Goal: Complete application form: Complete application form

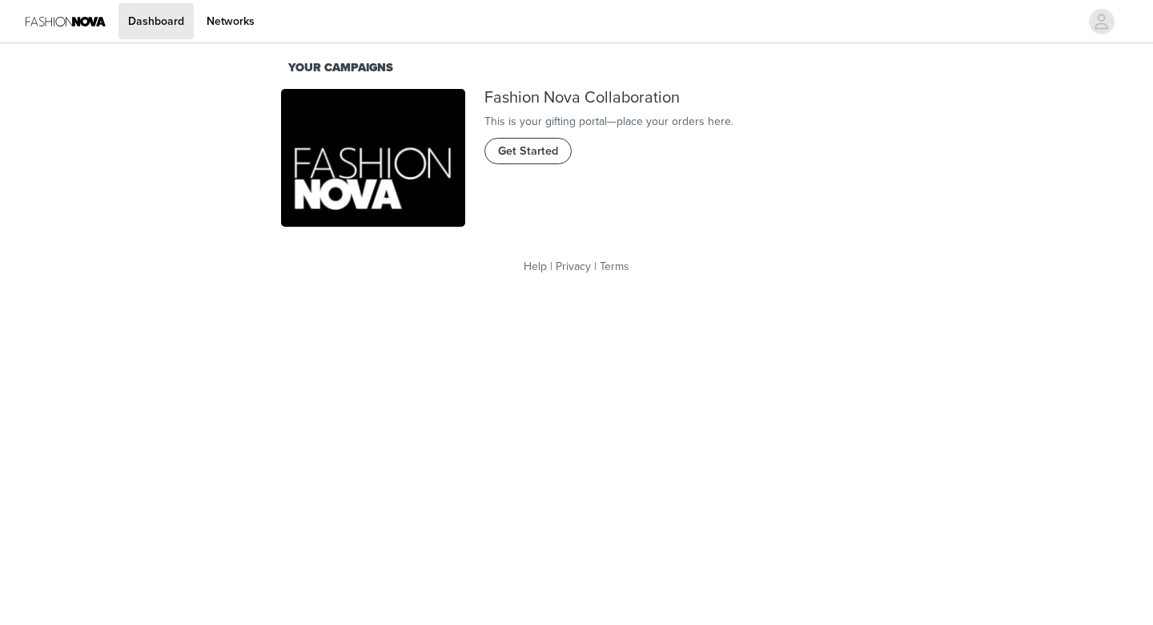
click at [532, 160] on span "Get Started" at bounding box center [528, 152] width 60 height 18
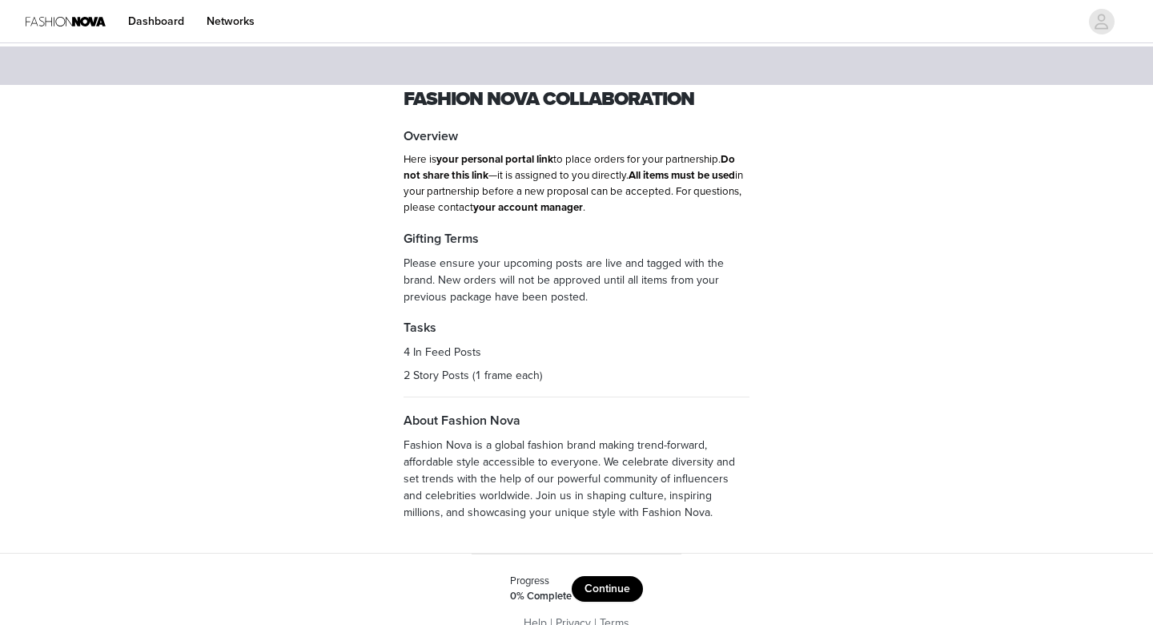
click at [607, 587] on button "Continue" at bounding box center [607, 589] width 71 height 26
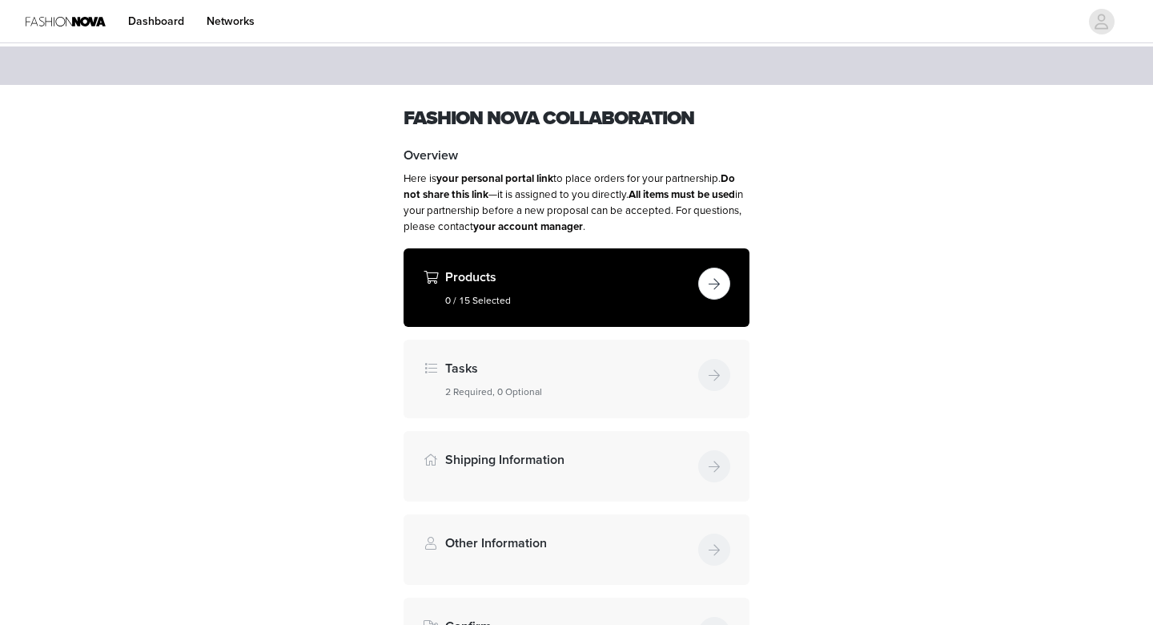
click at [717, 284] on button "button" at bounding box center [714, 283] width 32 height 32
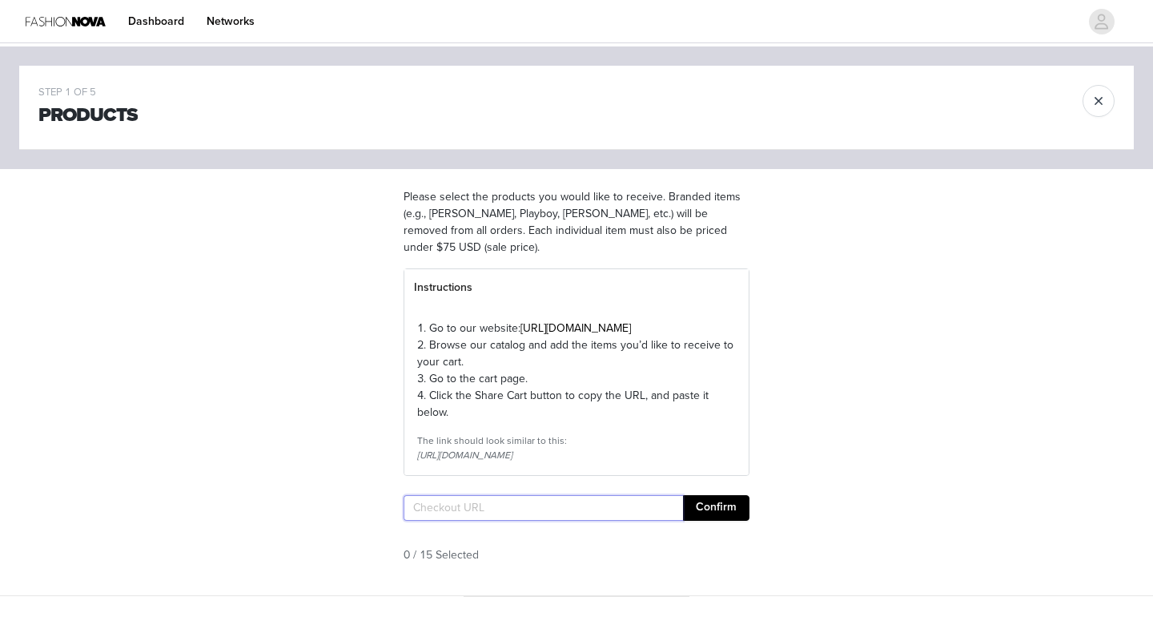
click at [516, 520] on input "text" at bounding box center [543, 508] width 279 height 26
paste input "https://www.fashionnova.com/pages/shared-cart/39297909129340:1,39297909424252:1…"
click at [678, 520] on input "https://www.fashionnova.com/pages/shared-cart/39297909129340:1,39297909424252:1…" at bounding box center [543, 508] width 279 height 26
type input "https://www.fashionnova.com/pages/shared-cart/39297909129340:1,39297909424252:1…"
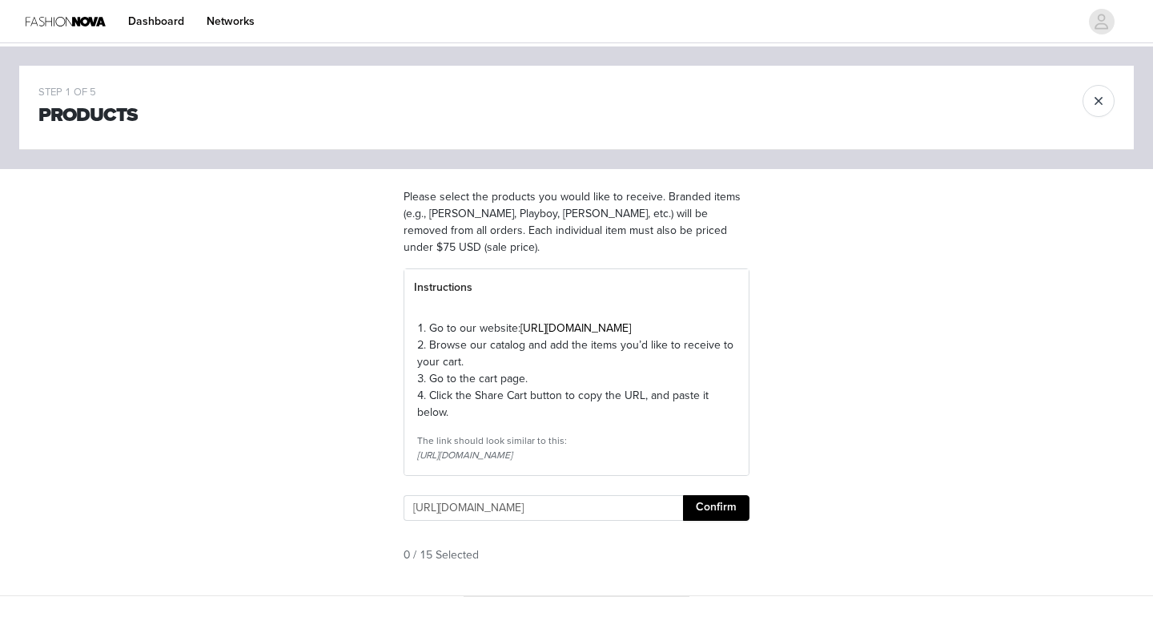
scroll to position [0, 1531]
click at [720, 520] on button "Confirm" at bounding box center [716, 508] width 66 height 26
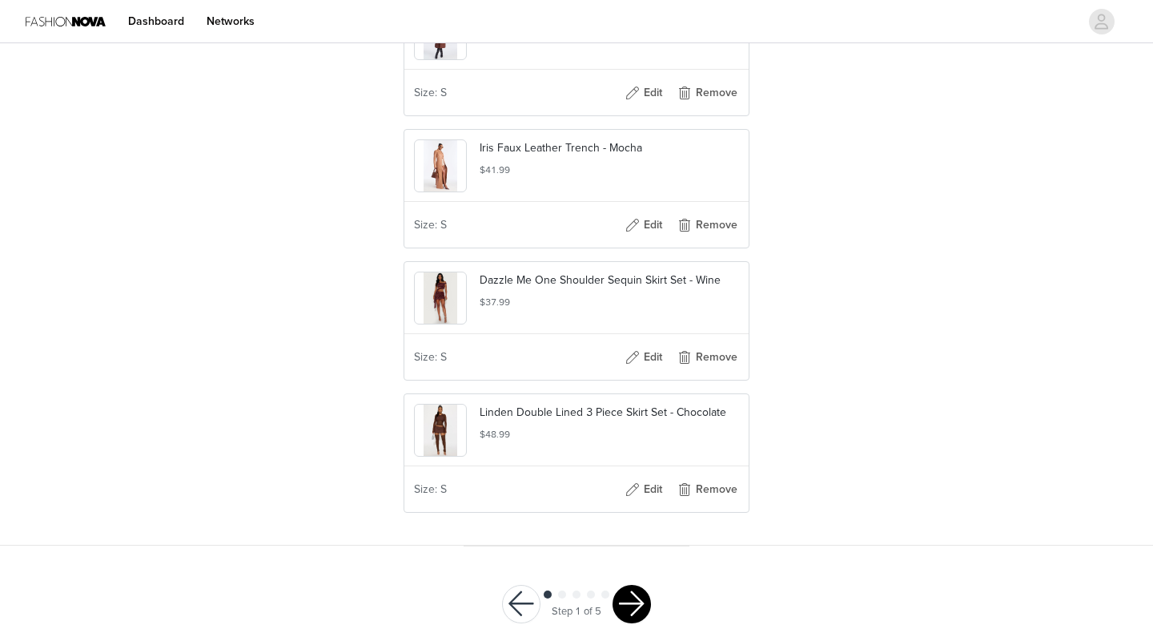
scroll to position [2102, 0]
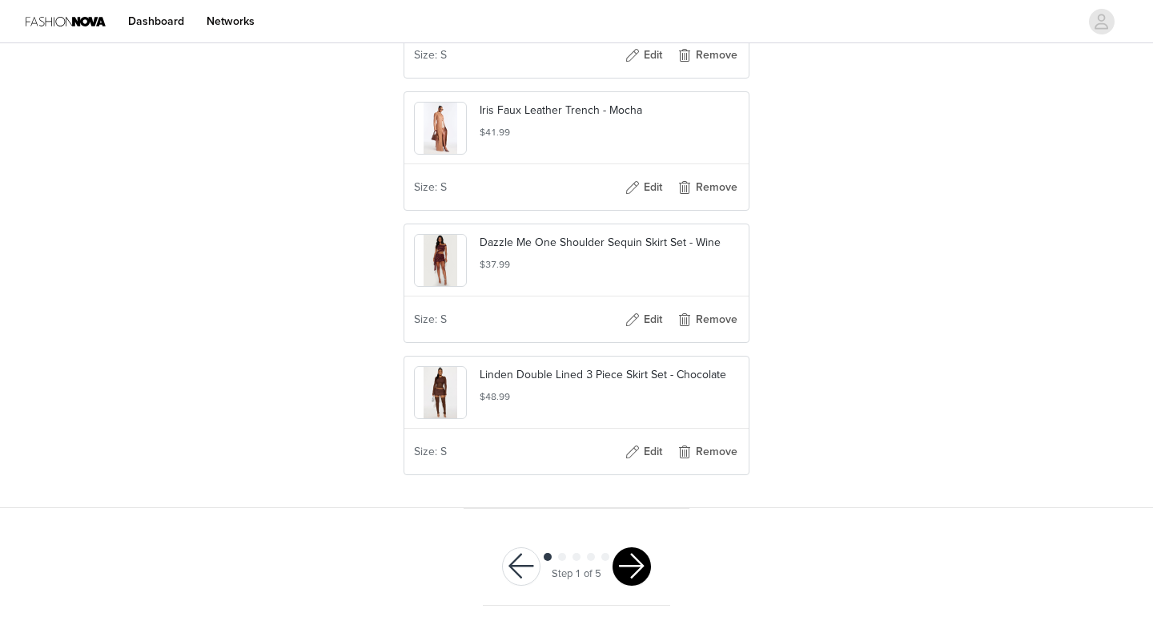
click at [630, 564] on button "button" at bounding box center [632, 566] width 38 height 38
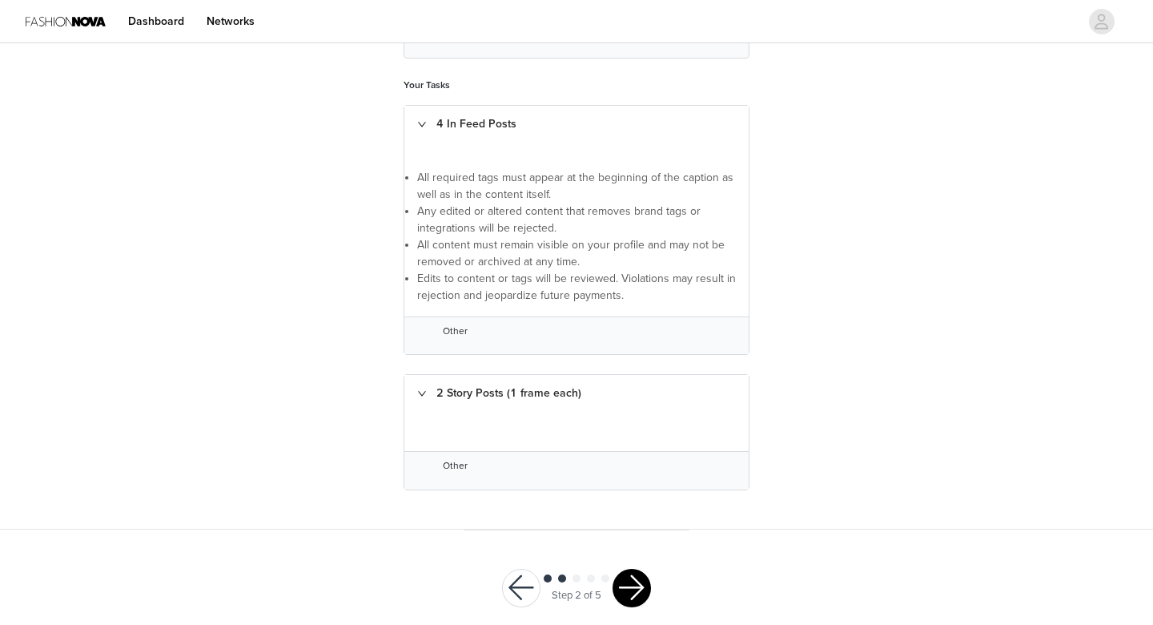
scroll to position [299, 0]
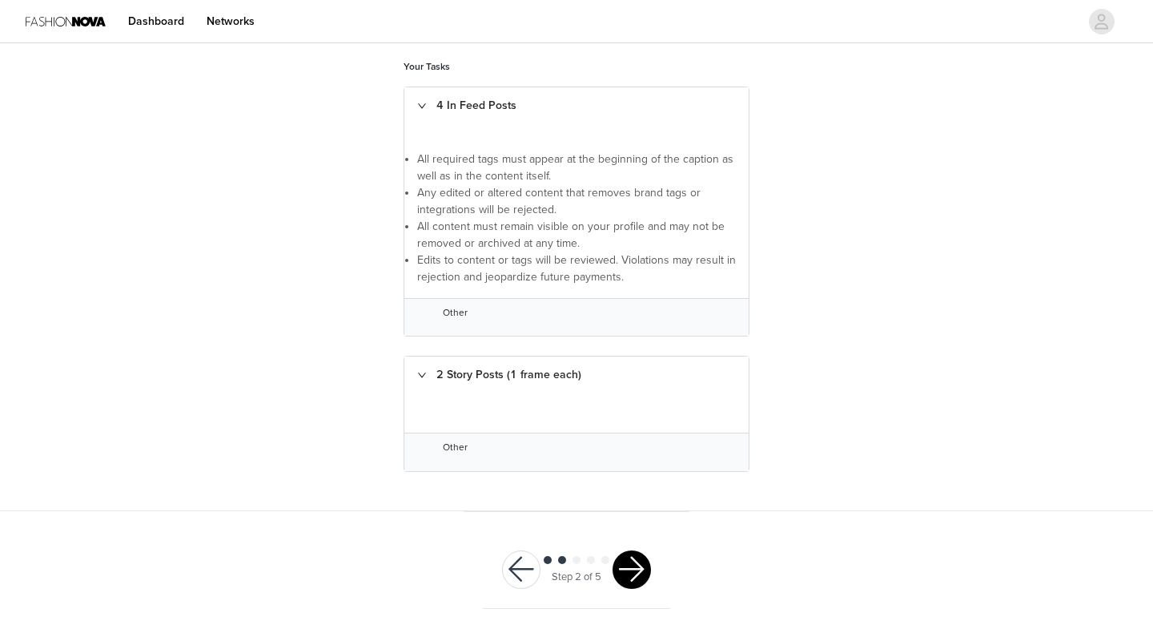
click at [635, 564] on button "button" at bounding box center [632, 569] width 38 height 38
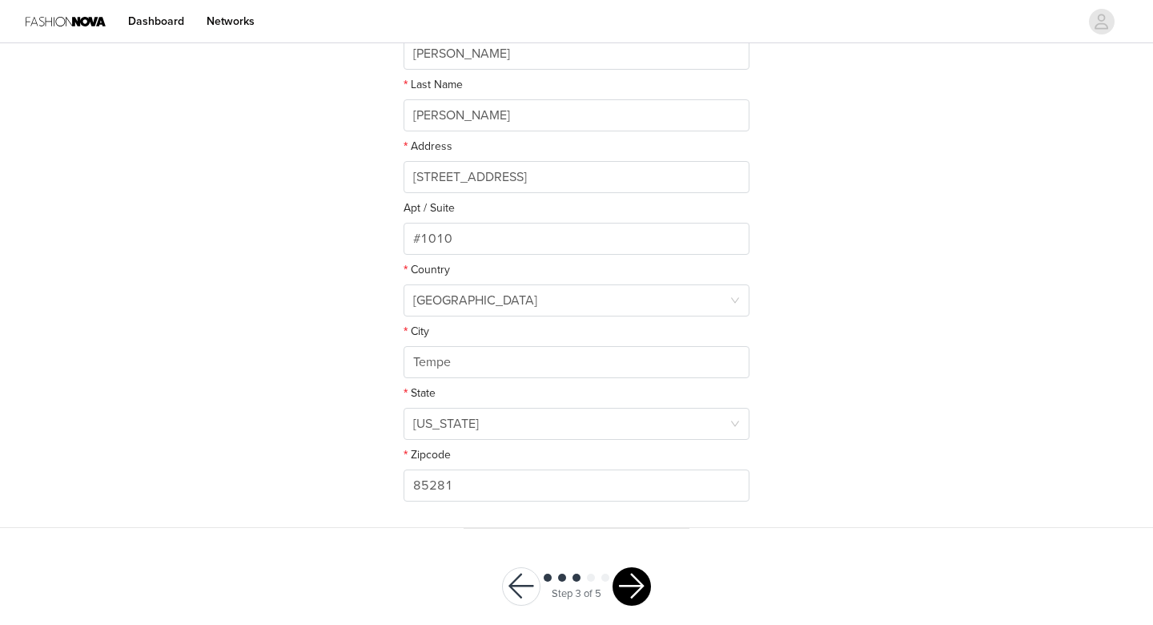
scroll to position [350, 0]
click at [629, 580] on button "button" at bounding box center [632, 583] width 38 height 38
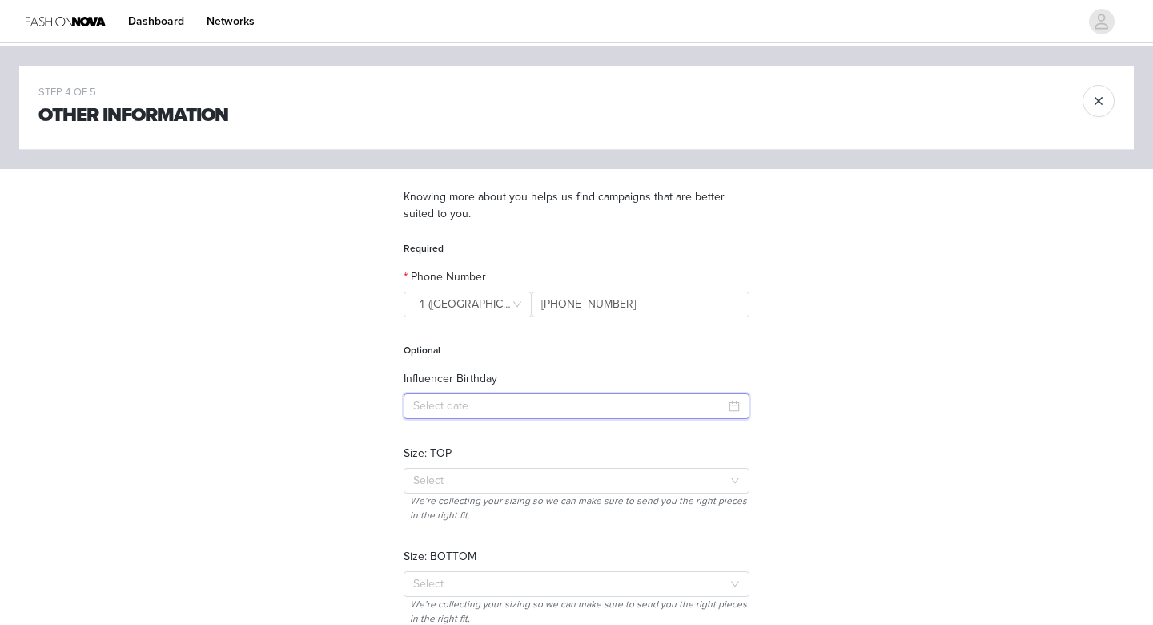
click at [659, 411] on input at bounding box center [577, 406] width 346 height 26
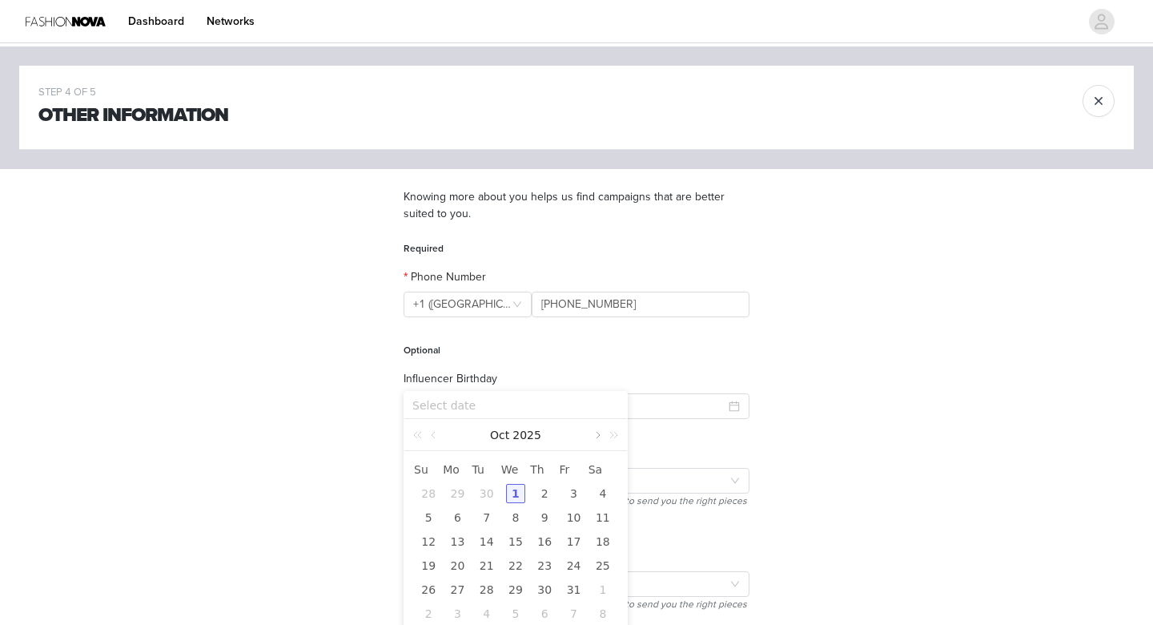
click at [600, 435] on link at bounding box center [596, 435] width 14 height 32
click at [429, 568] on div "18" at bounding box center [428, 565] width 19 height 19
type input "2026-01-18"
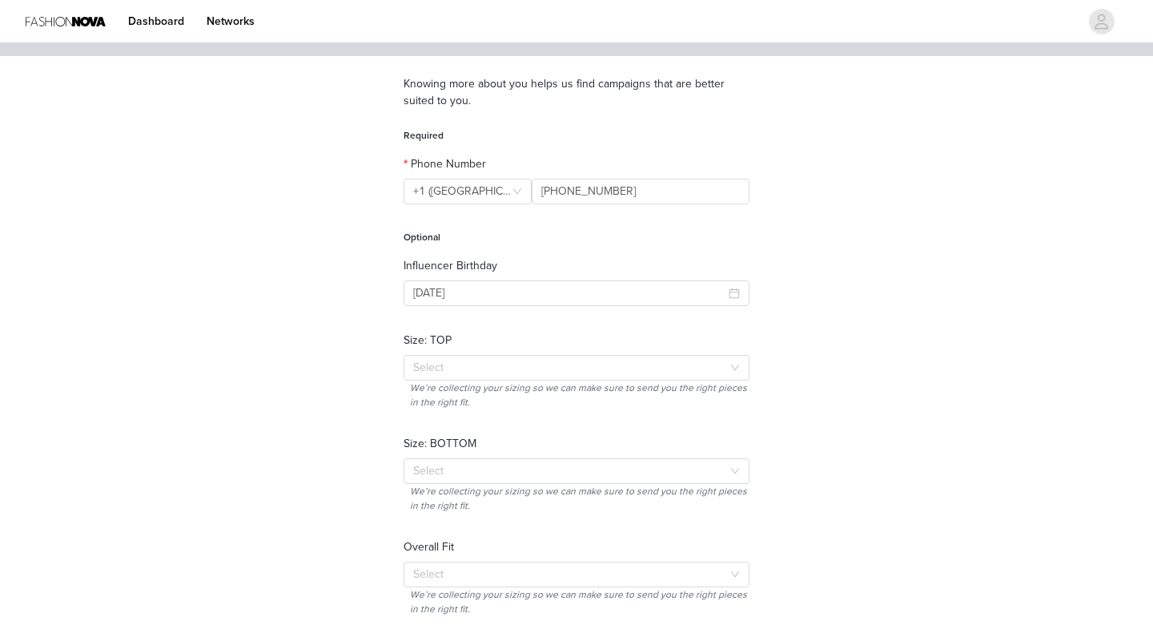
scroll to position [110, 0]
click at [492, 371] on div "Select" at bounding box center [567, 371] width 309 height 16
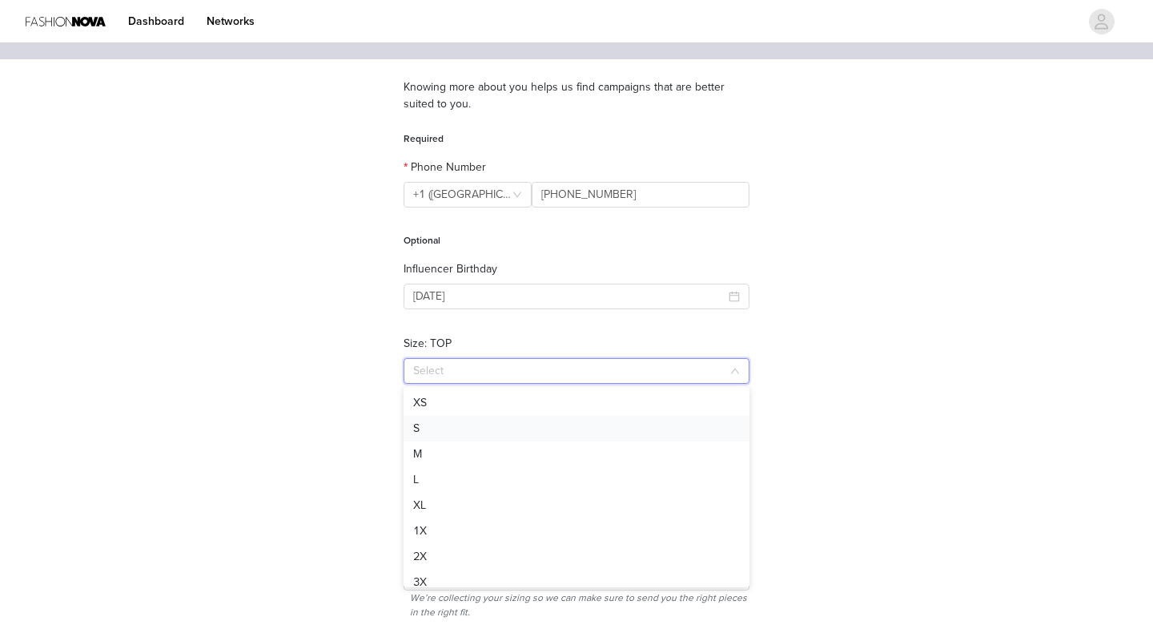
click at [465, 429] on li "S" at bounding box center [577, 429] width 346 height 26
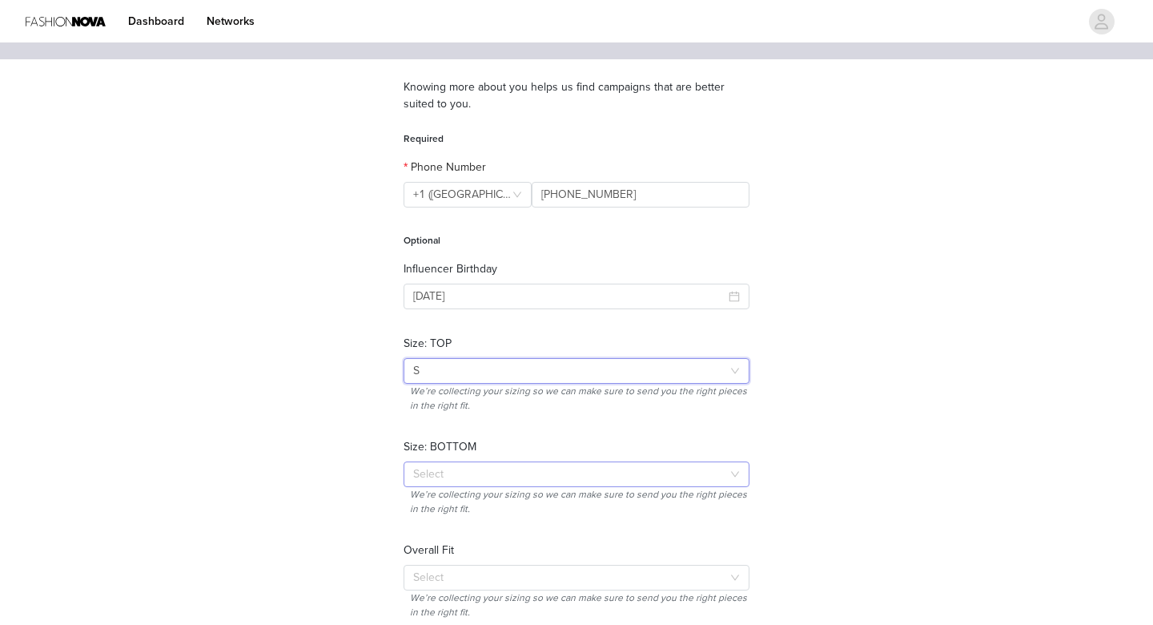
click at [464, 474] on div "Select" at bounding box center [567, 474] width 309 height 16
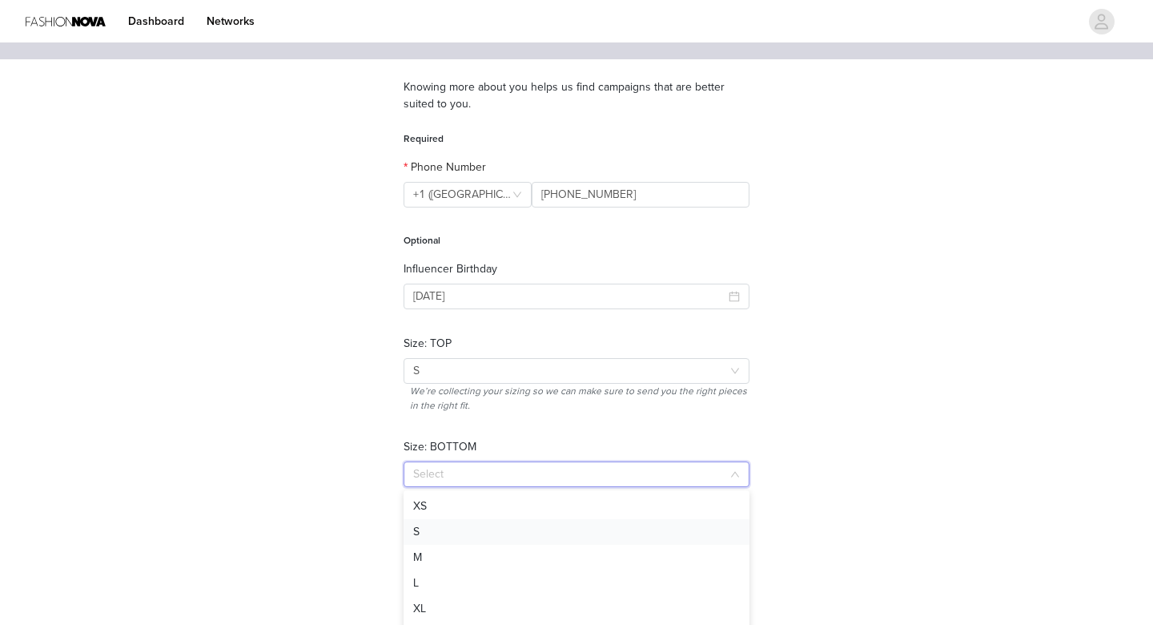
click at [445, 532] on li "S" at bounding box center [577, 532] width 346 height 26
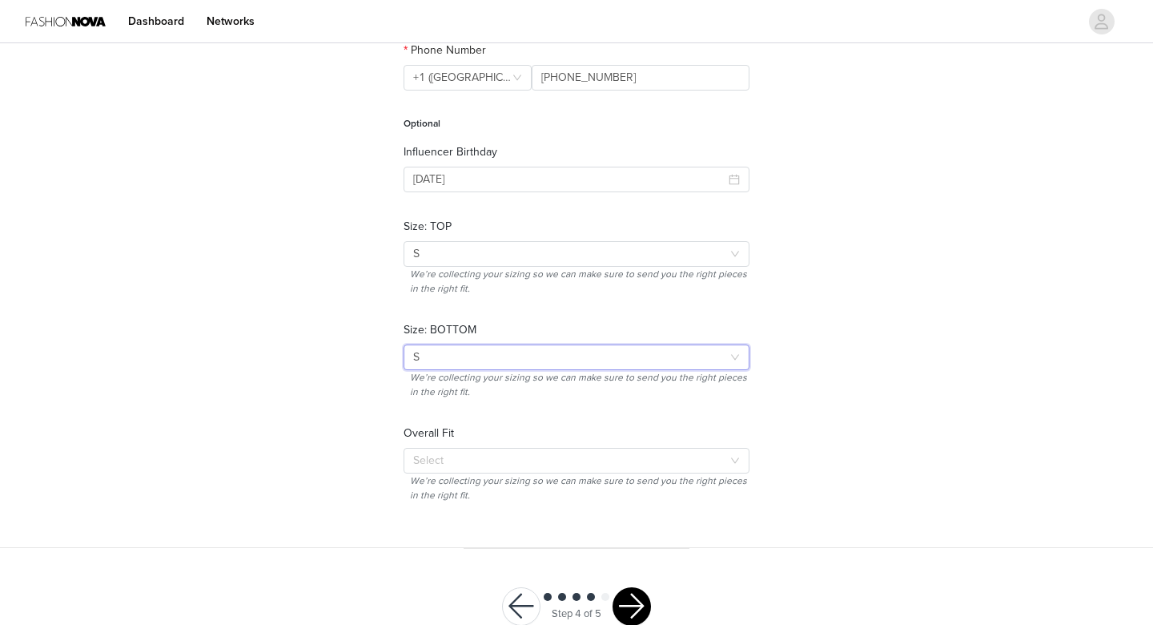
scroll to position [227, 0]
click at [484, 460] on div "Select" at bounding box center [567, 460] width 309 height 16
click at [464, 522] on li "True To Size" at bounding box center [577, 517] width 346 height 26
click at [640, 601] on button "button" at bounding box center [632, 605] width 38 height 38
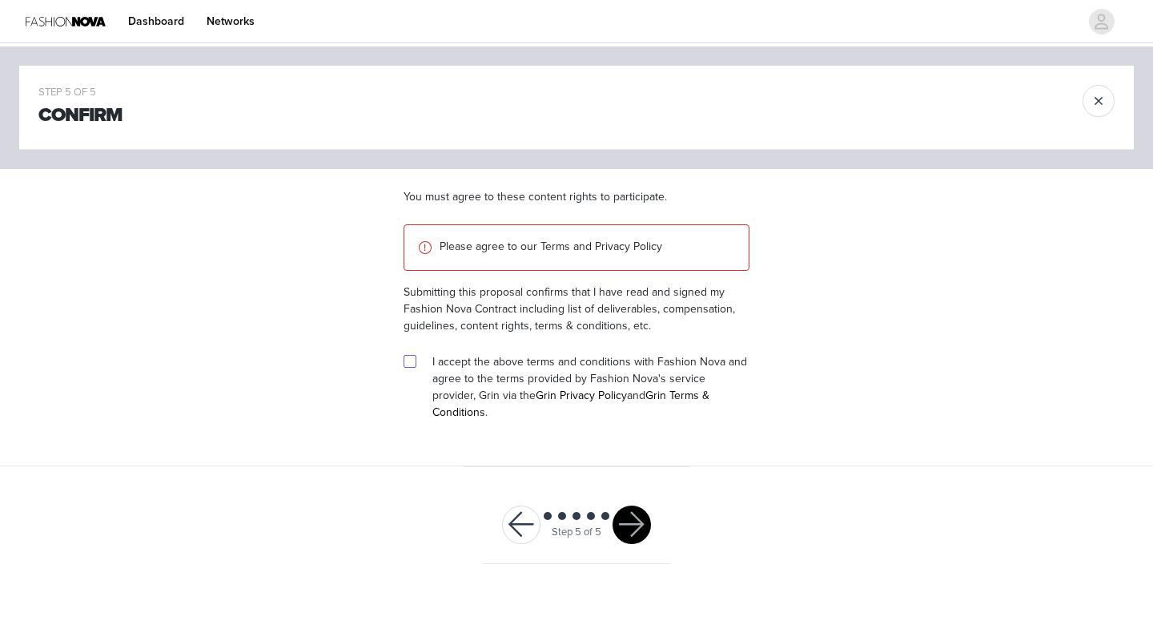
click at [413, 359] on input "checkbox" at bounding box center [409, 360] width 11 height 11
checkbox input "true"
click at [518, 505] on button "button" at bounding box center [521, 524] width 38 height 38
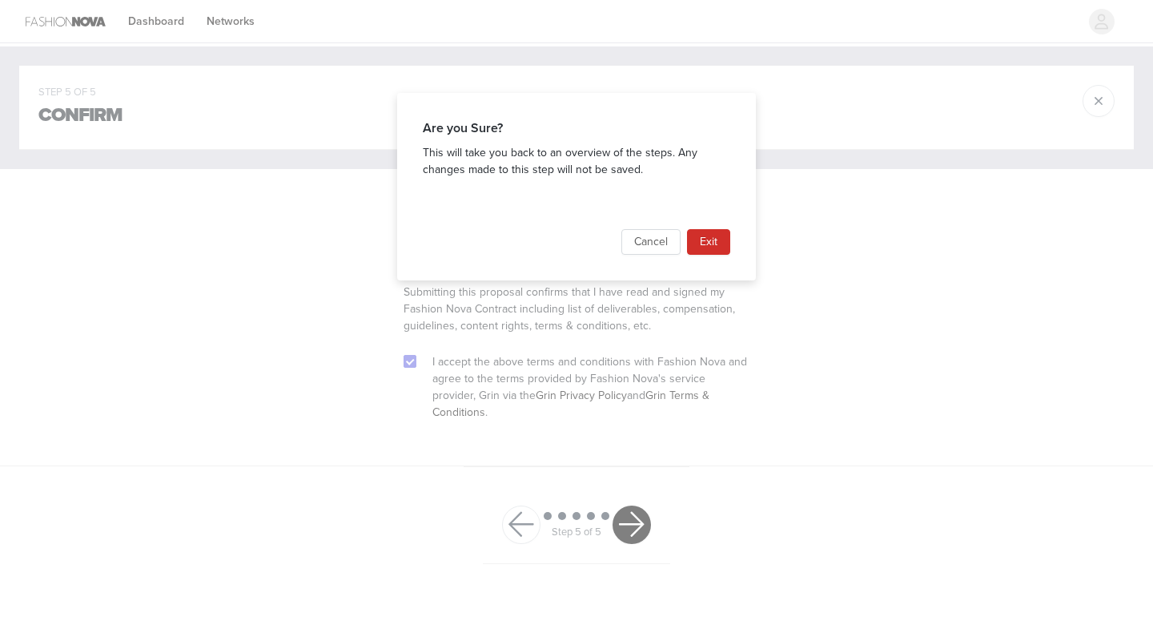
click at [710, 241] on button "Exit" at bounding box center [708, 242] width 43 height 26
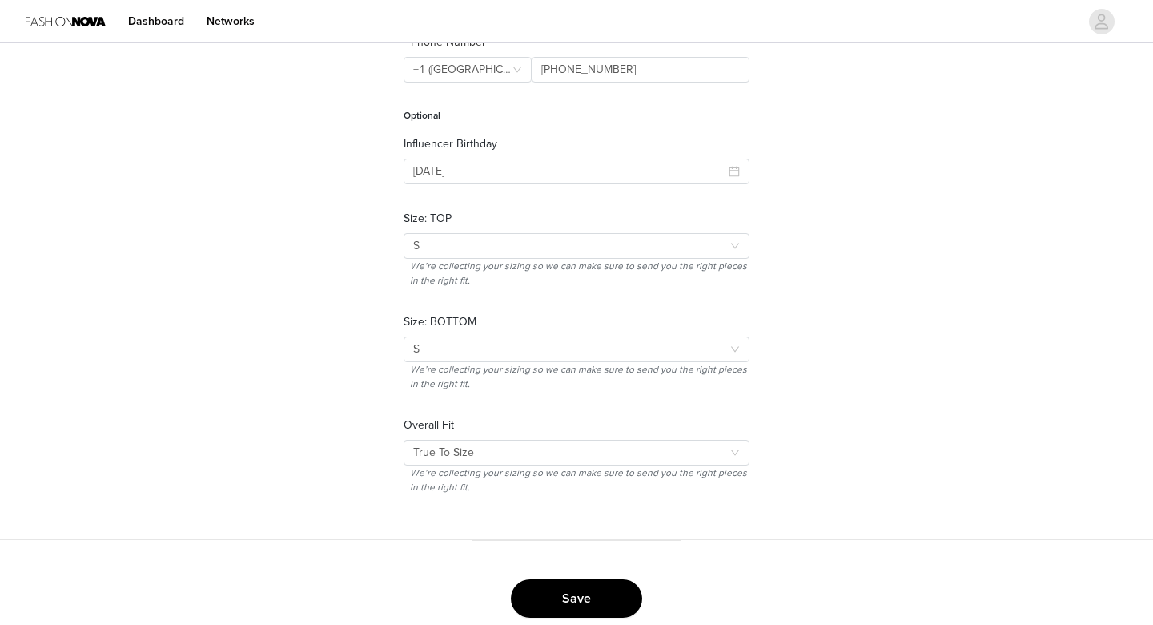
scroll to position [266, 0]
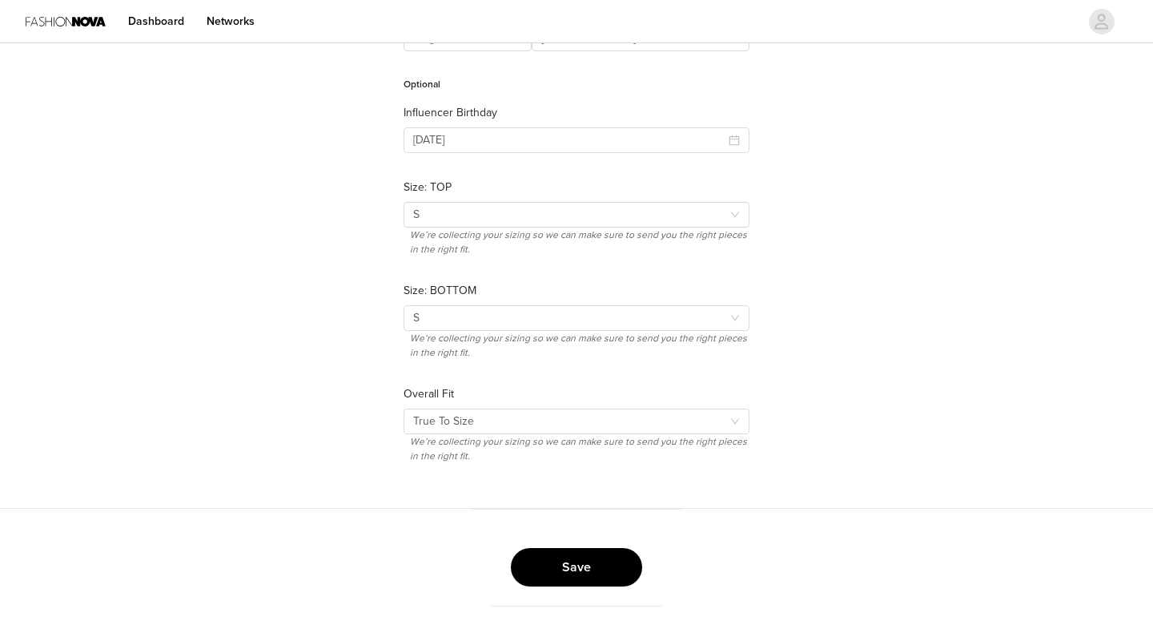
click at [537, 568] on button "Save" at bounding box center [576, 567] width 131 height 38
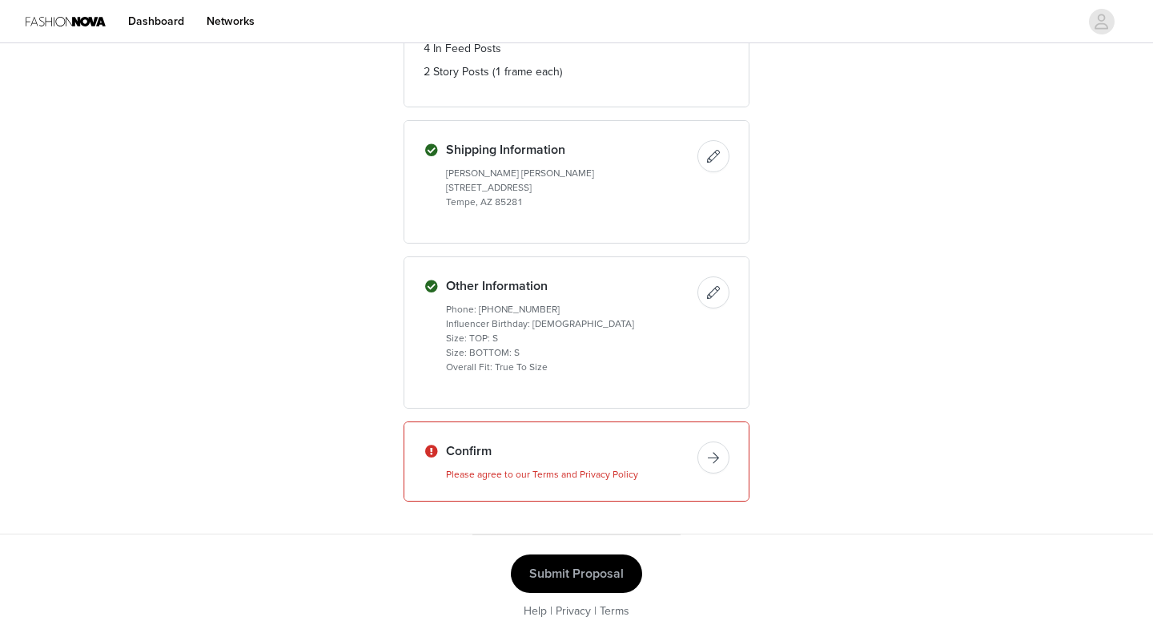
scroll to position [1268, 0]
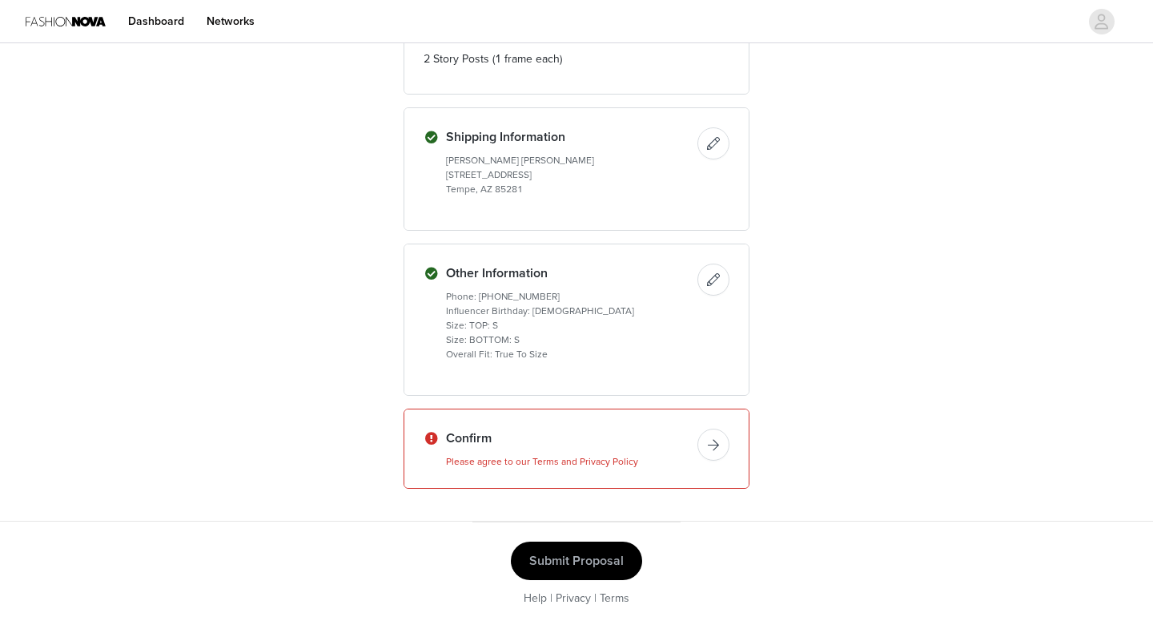
click at [717, 444] on button "button" at bounding box center [713, 444] width 32 height 32
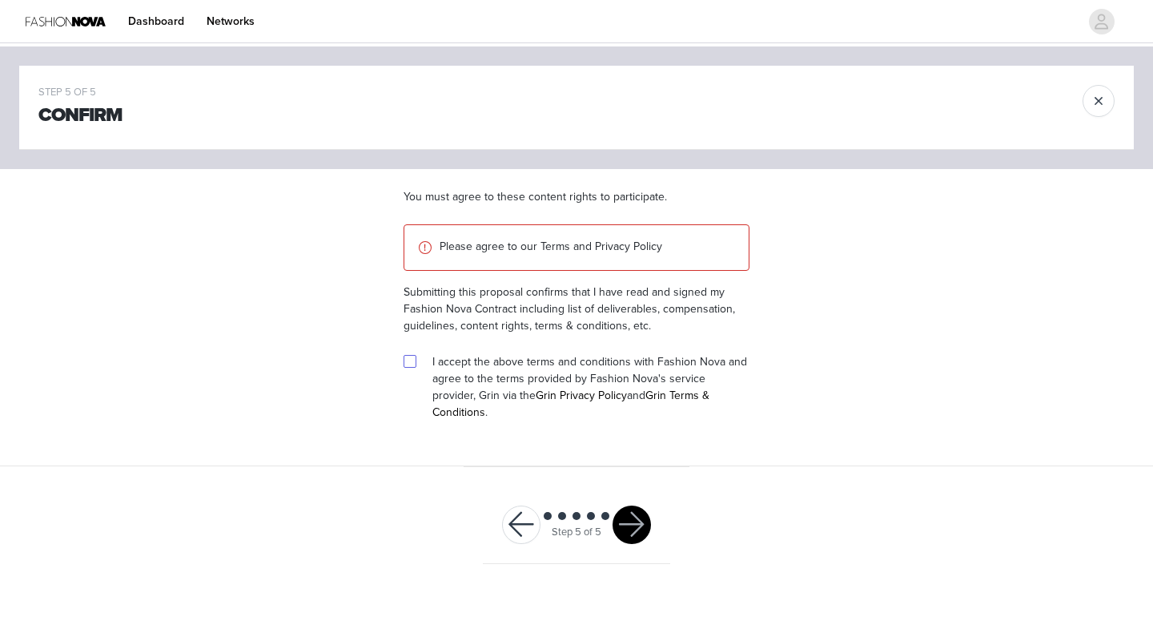
click at [411, 363] on input "checkbox" at bounding box center [409, 360] width 11 height 11
checkbox input "true"
click at [635, 511] on button "button" at bounding box center [632, 524] width 38 height 38
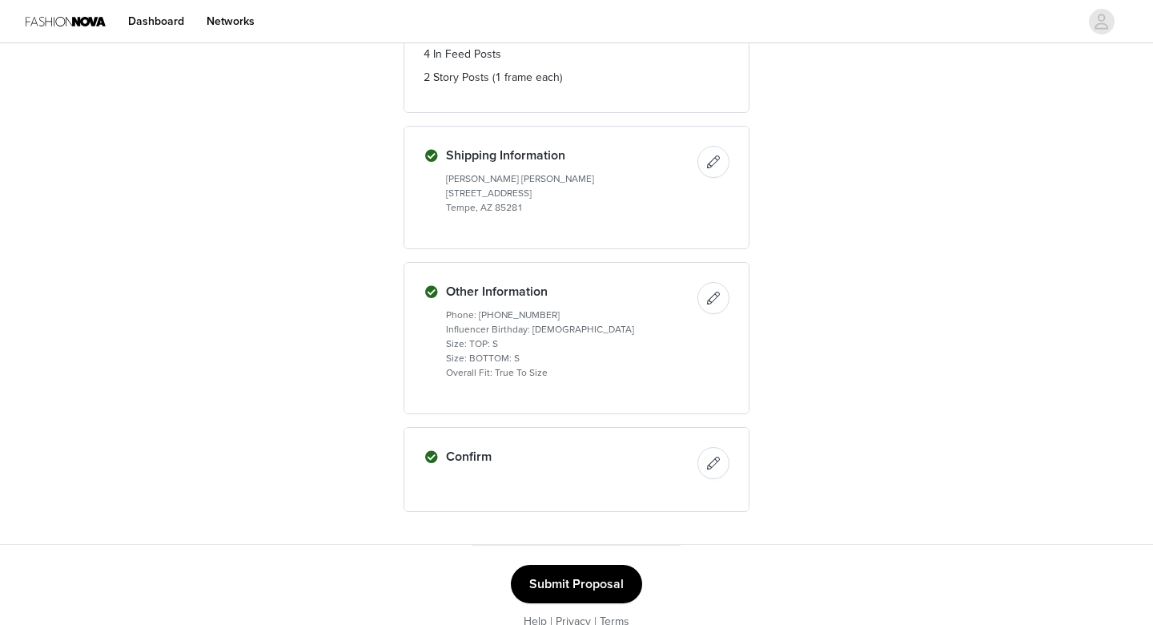
scroll to position [1272, 0]
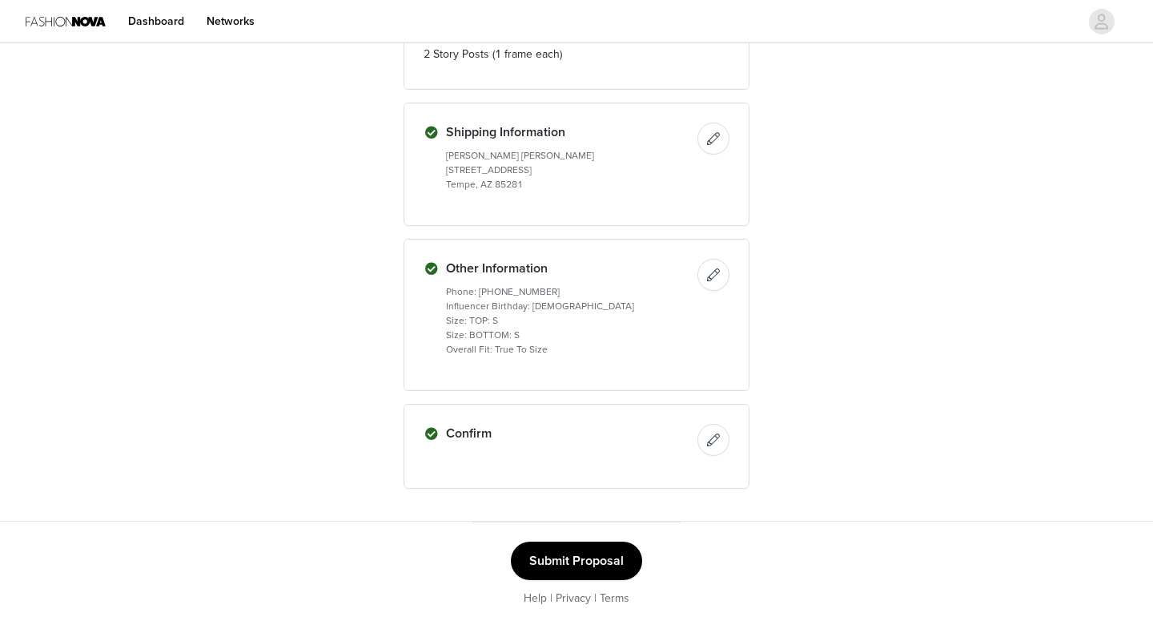
click at [547, 555] on button "Submit Proposal" at bounding box center [576, 560] width 131 height 38
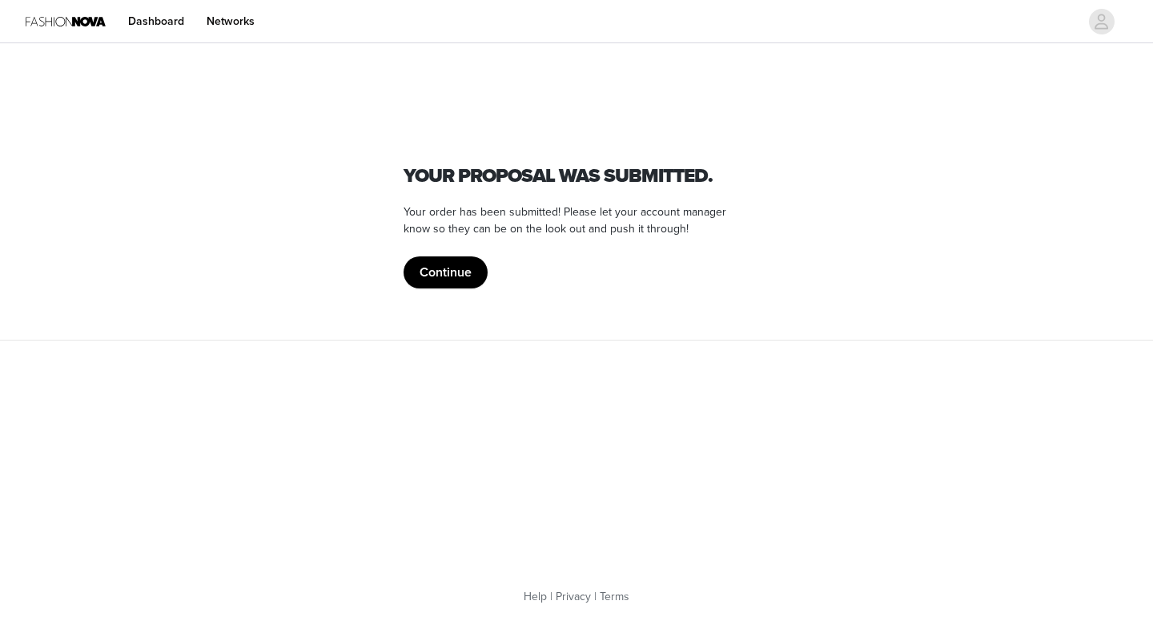
click at [449, 270] on button "Continue" at bounding box center [446, 272] width 84 height 32
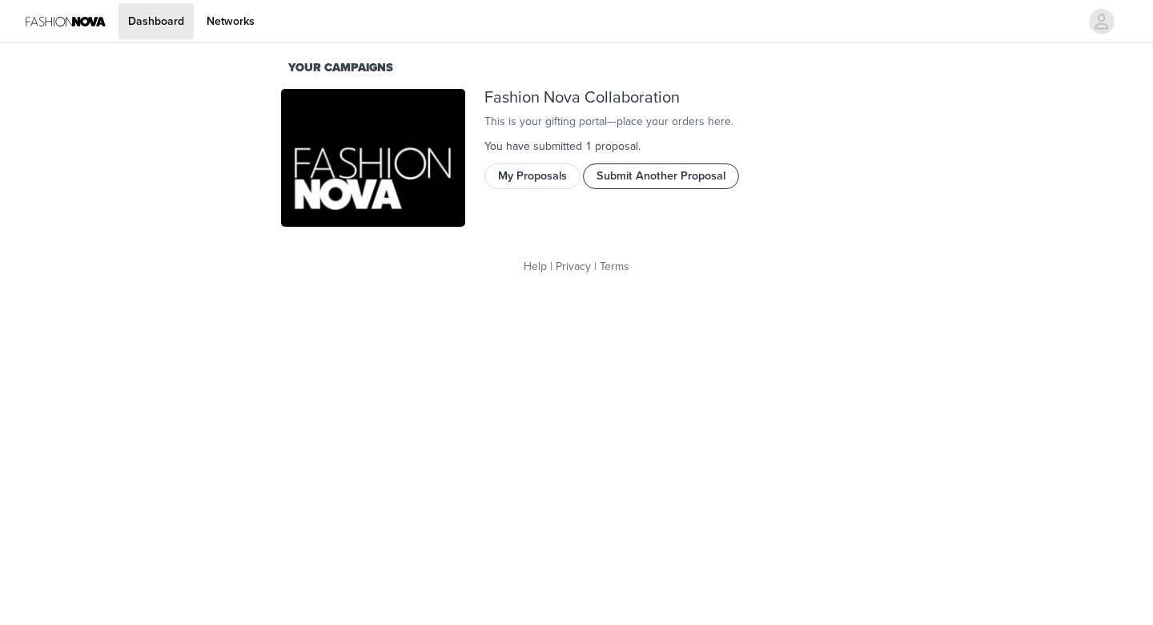
click at [645, 189] on button "Submit Another Proposal" at bounding box center [661, 176] width 156 height 26
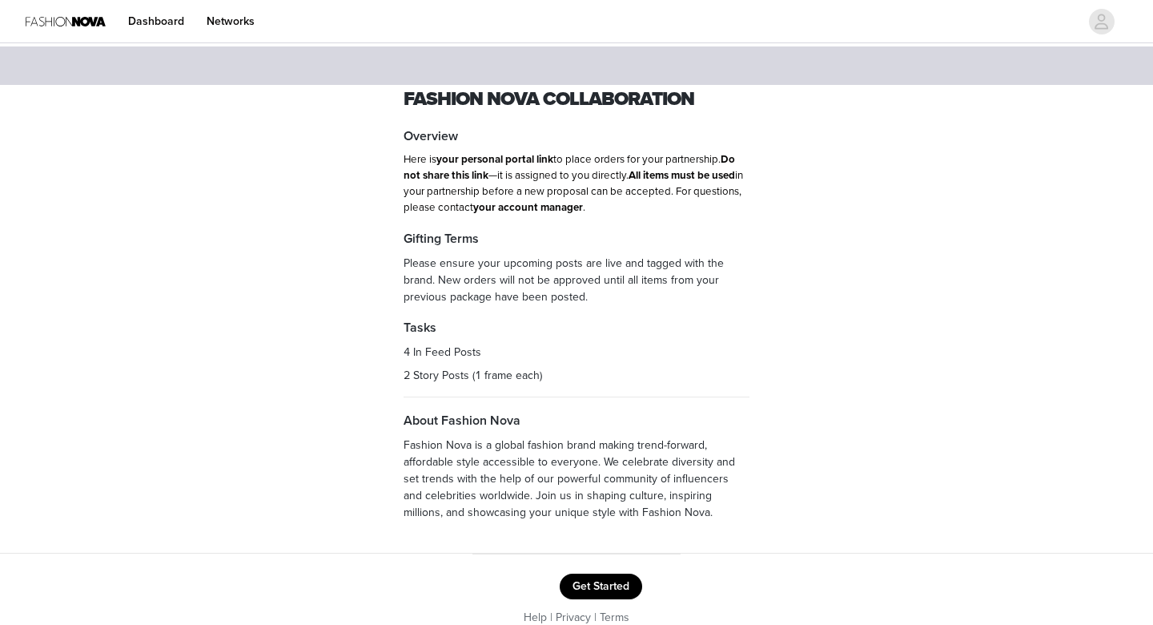
scroll to position [19, 0]
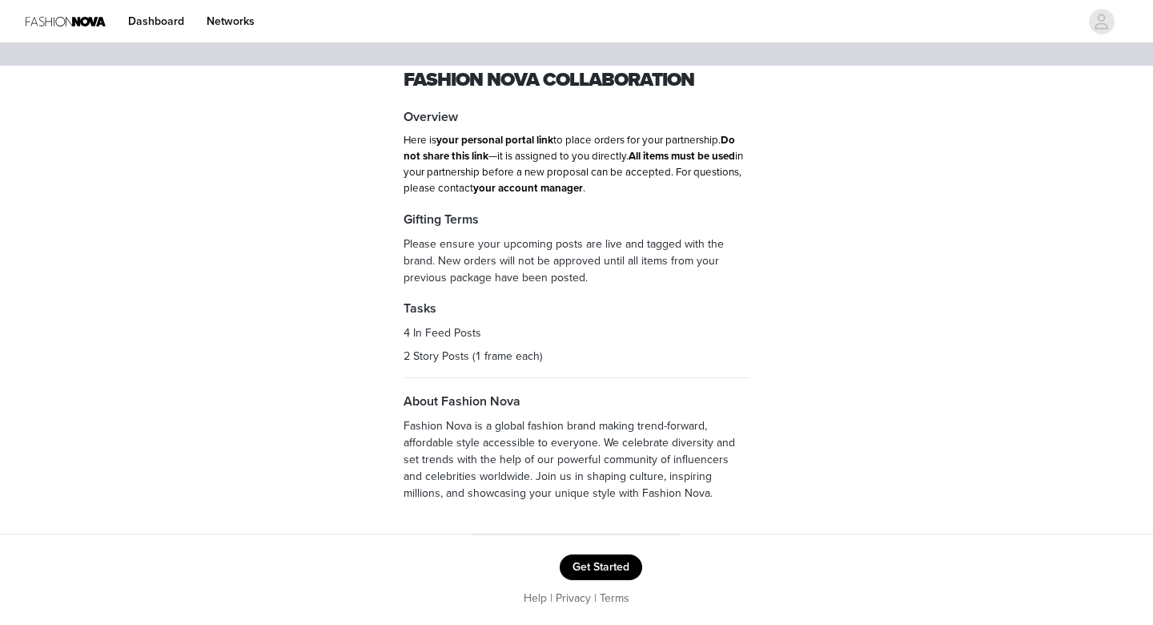
click at [609, 567] on button "Get Started" at bounding box center [601, 567] width 82 height 26
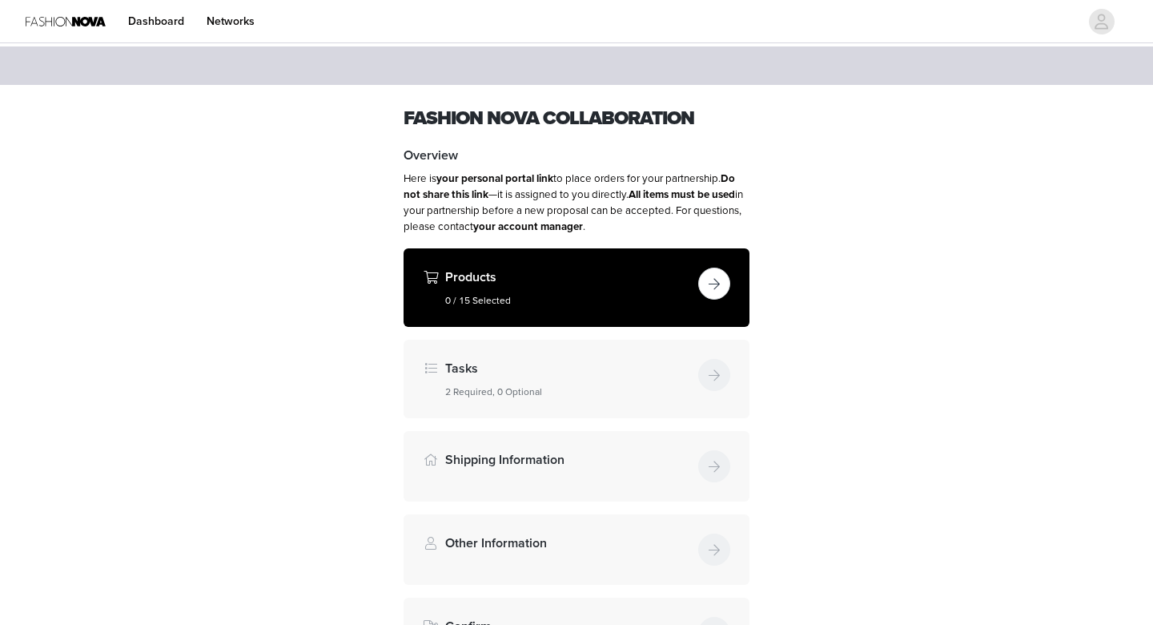
scroll to position [19, 0]
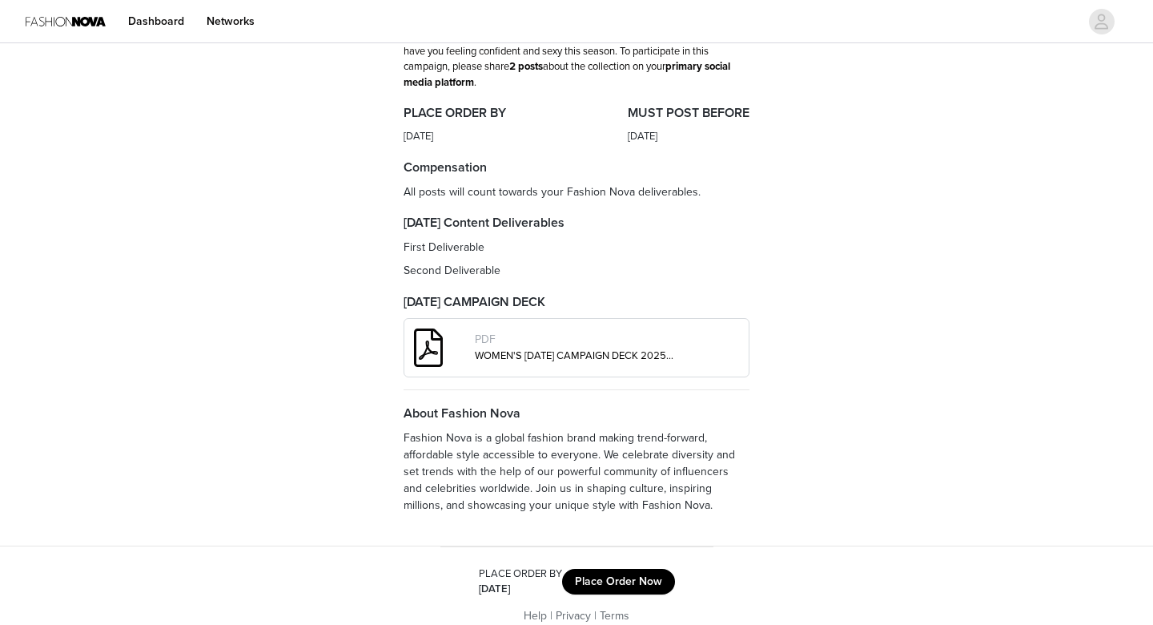
scroll to position [141, 0]
